Goal: Transaction & Acquisition: Purchase product/service

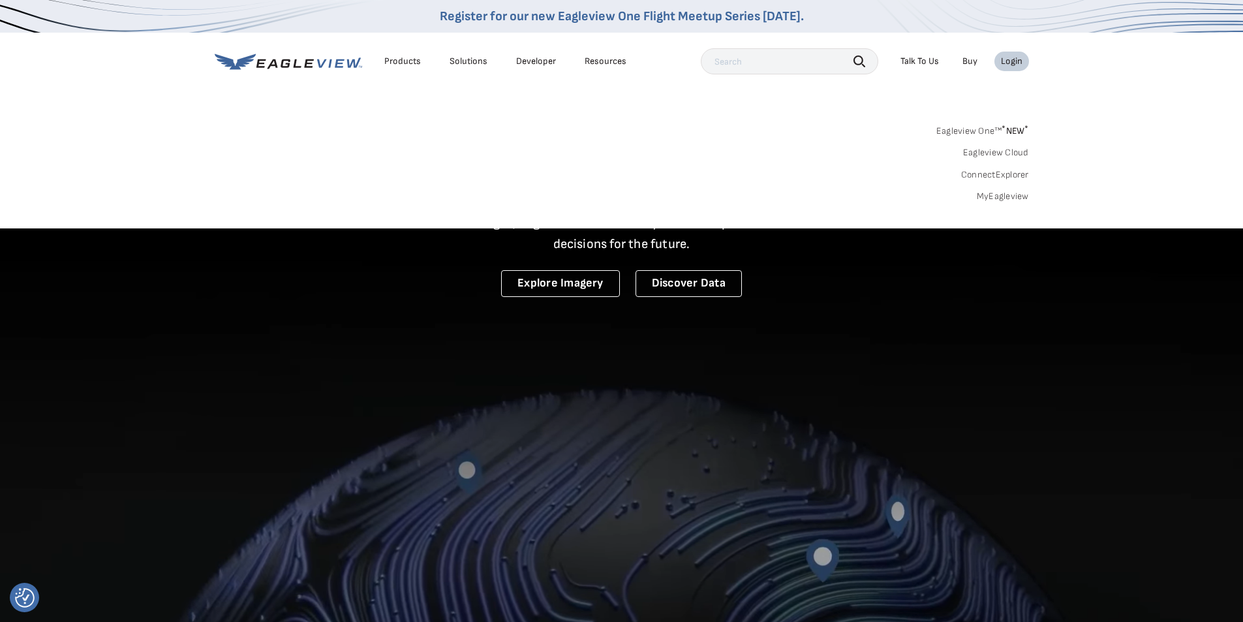
click at [1016, 197] on link "MyEagleview" at bounding box center [1003, 196] width 52 height 12
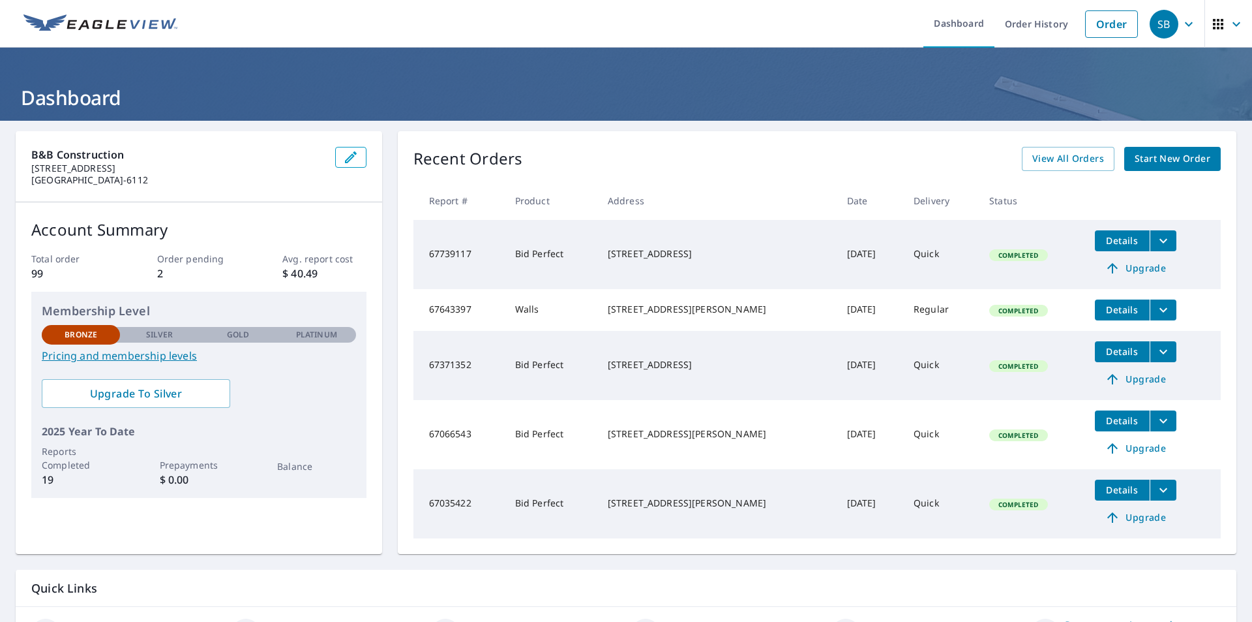
click at [1175, 153] on span "Start New Order" at bounding box center [1173, 159] width 76 height 16
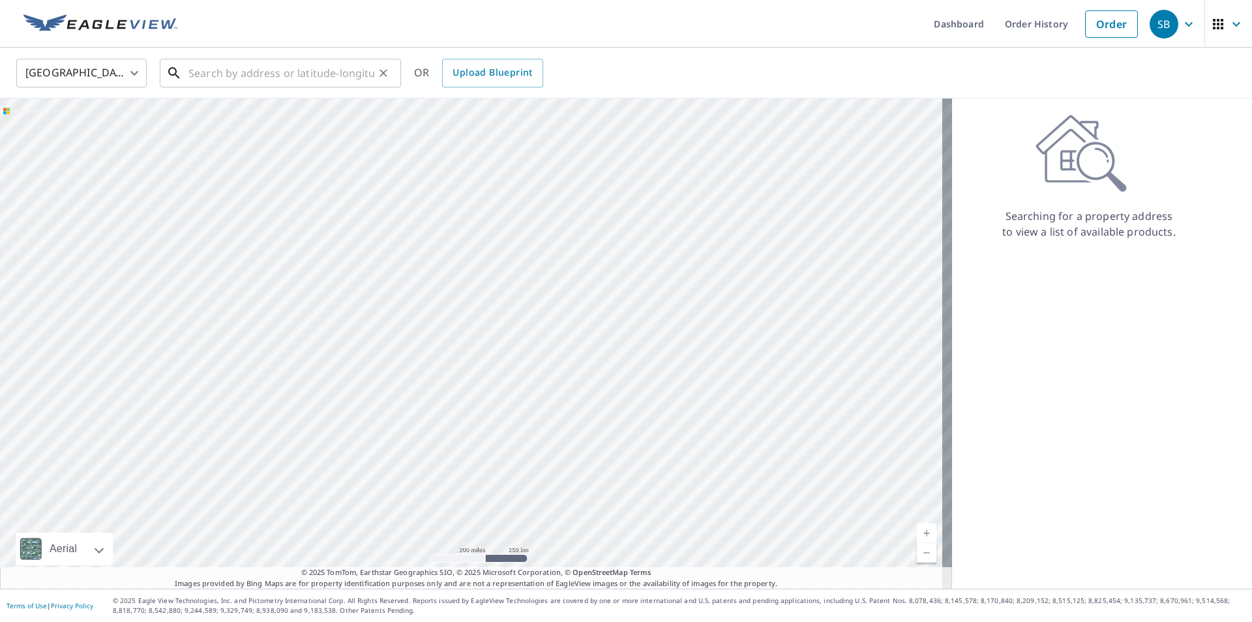
click at [284, 79] on input "text" at bounding box center [282, 73] width 186 height 37
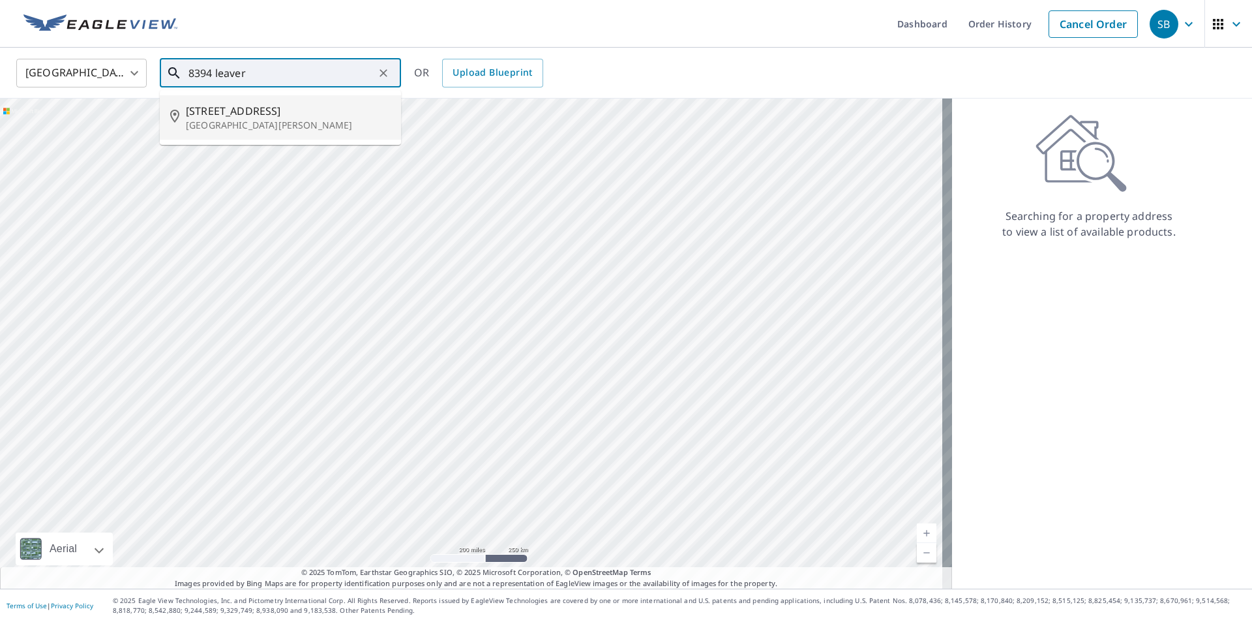
click at [279, 113] on span "[STREET_ADDRESS]" at bounding box center [288, 111] width 205 height 16
type input "[STREET_ADDRESS][PERSON_NAME]"
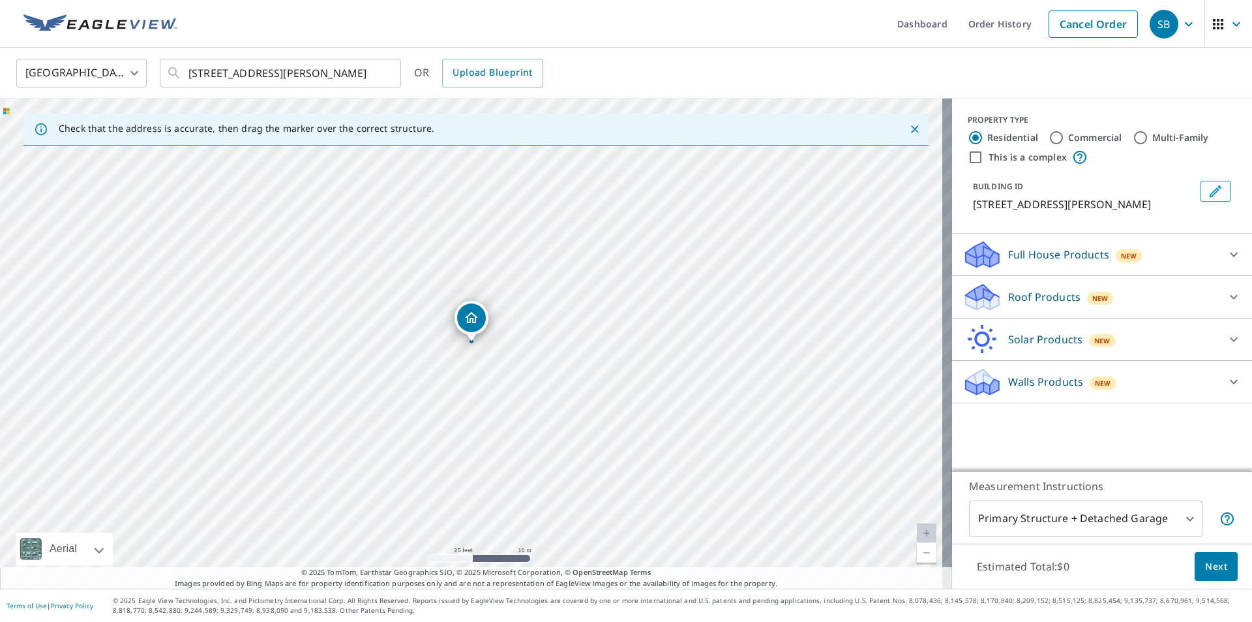
click at [1050, 305] on p "Roof Products" at bounding box center [1044, 297] width 72 height 16
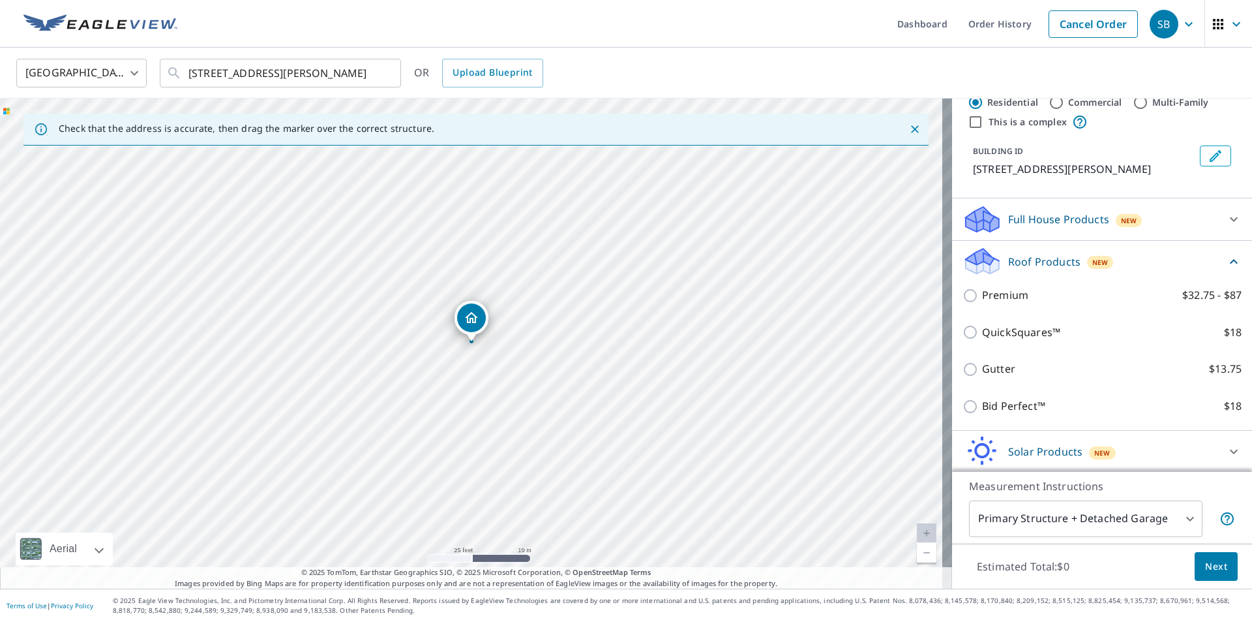
scroll to position [65, 0]
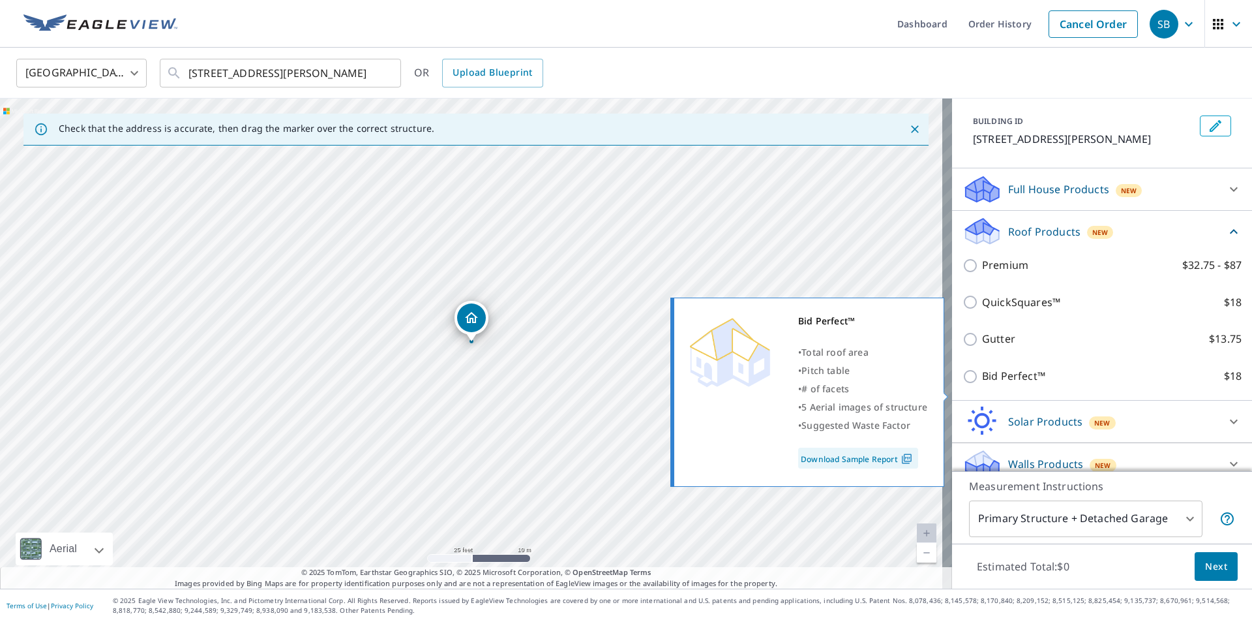
click at [963, 384] on input "Bid Perfect™ $18" at bounding box center [973, 377] width 20 height 16
checkbox input "true"
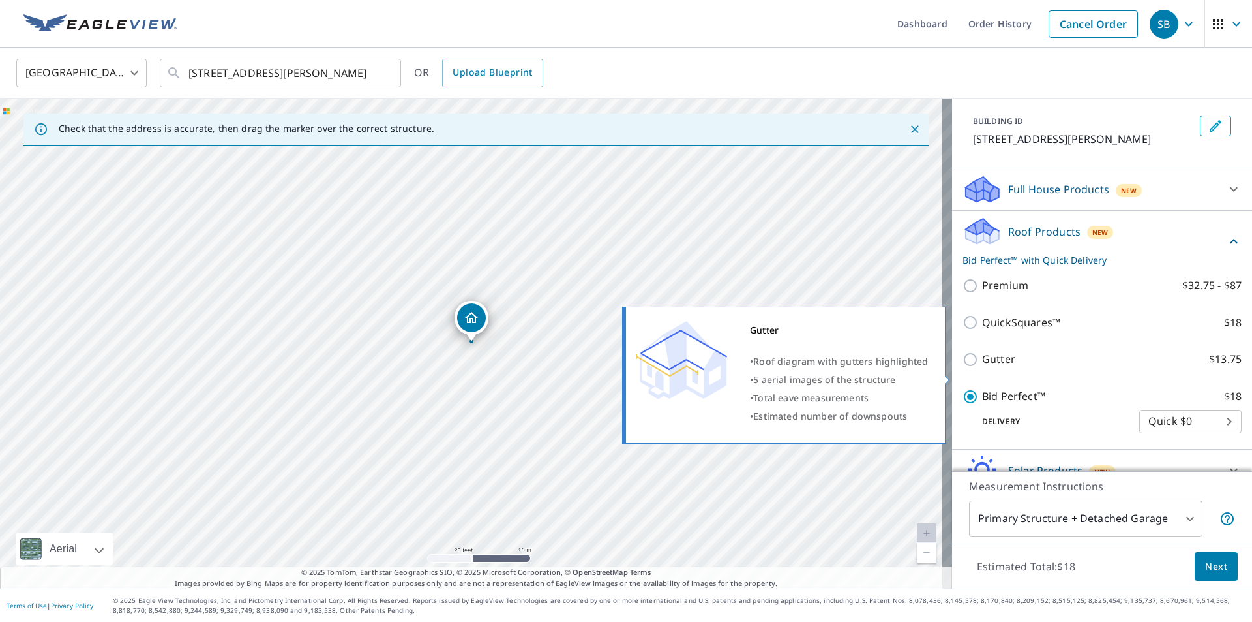
scroll to position [130, 0]
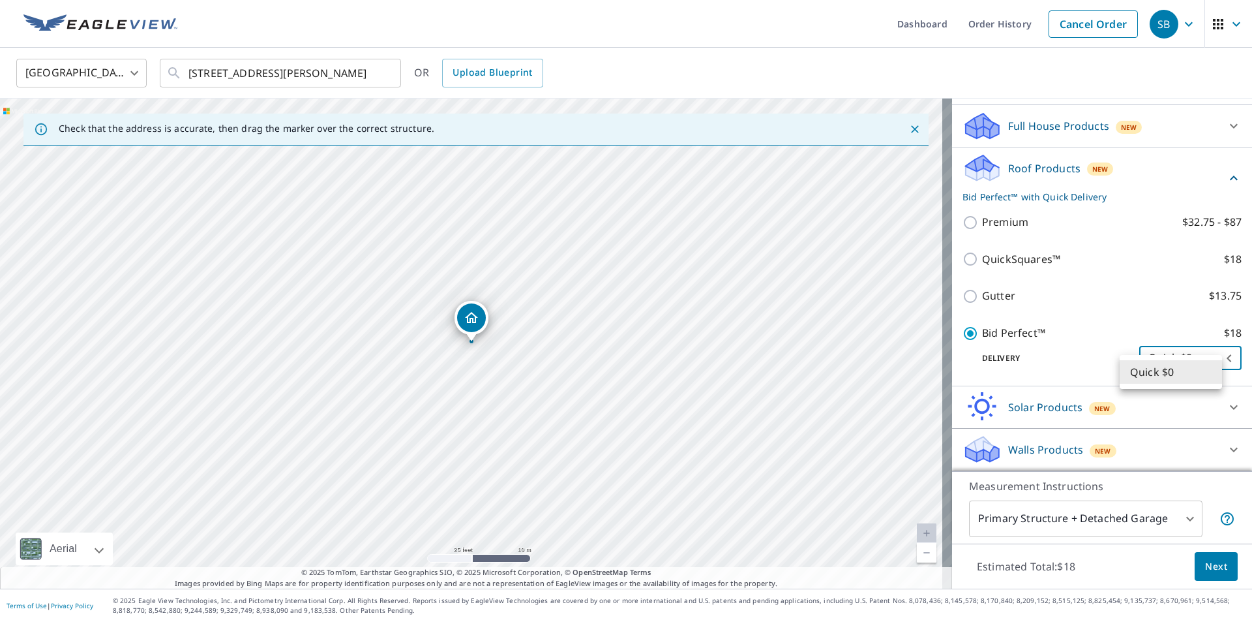
click at [1151, 369] on body "SB SB Dashboard Order History Cancel Order SB [GEOGRAPHIC_DATA] [GEOGRAPHIC_DAT…" at bounding box center [626, 311] width 1252 height 622
click at [1151, 369] on li "Quick $0" at bounding box center [1171, 371] width 102 height 23
click at [1212, 562] on span "Next" at bounding box center [1216, 566] width 22 height 16
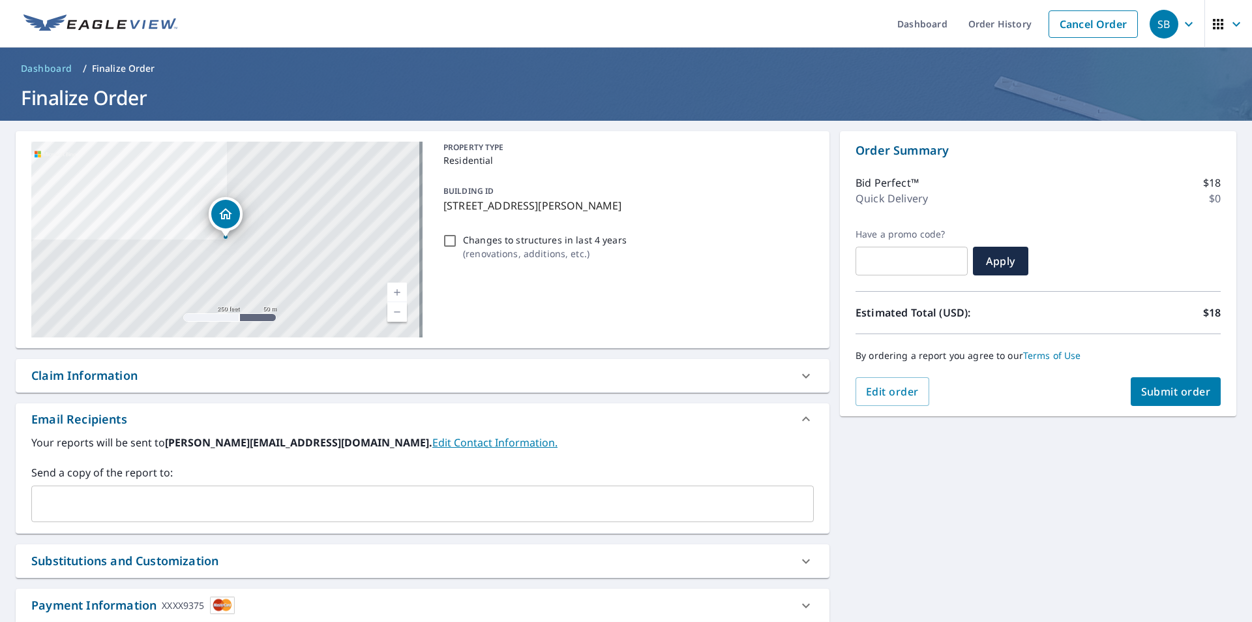
click at [1200, 394] on span "Submit order" at bounding box center [1177, 391] width 70 height 14
